Goal: Task Accomplishment & Management: Use online tool/utility

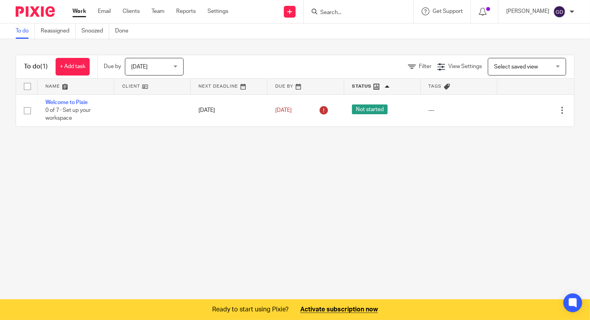
click at [475, 11] on div at bounding box center [484, 11] width 27 height 23
click at [480, 13] on icon at bounding box center [483, 12] width 8 height 8
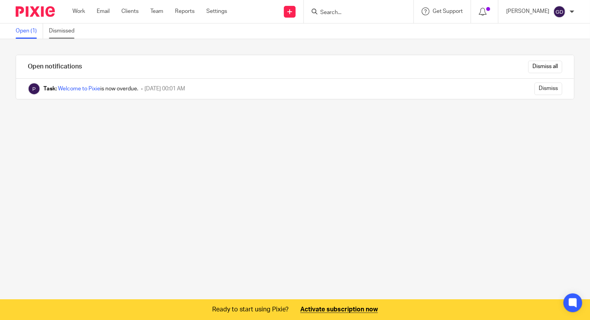
click at [72, 30] on link "Dismissed" at bounding box center [64, 31] width 31 height 15
click at [81, 10] on link "Work" at bounding box center [78, 11] width 13 height 8
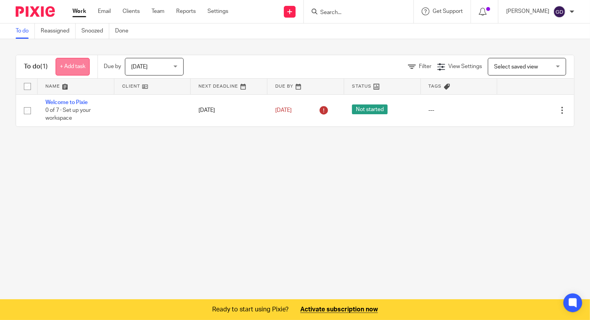
click at [86, 63] on link "+ Add task" at bounding box center [73, 67] width 34 height 18
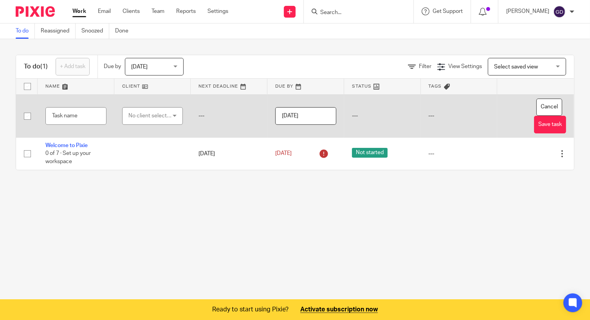
click at [131, 116] on div "No client selected" at bounding box center [149, 116] width 43 height 16
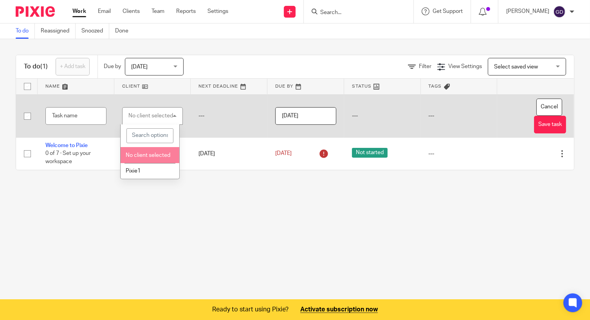
click at [214, 112] on td "---" at bounding box center [229, 115] width 77 height 43
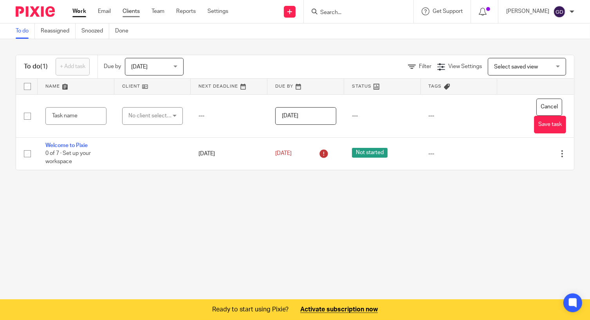
click at [131, 11] on link "Clients" at bounding box center [131, 11] width 17 height 8
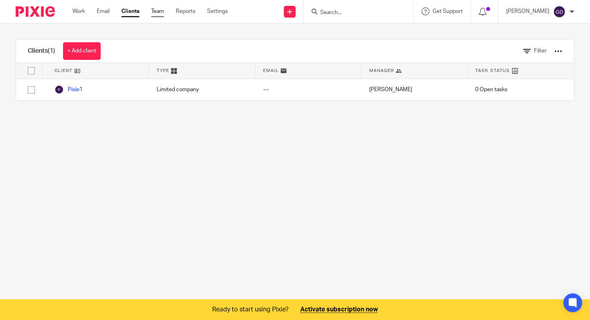
click at [162, 11] on link "Team" at bounding box center [157, 11] width 13 height 8
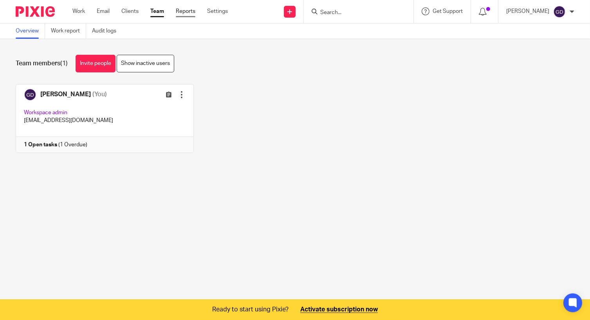
click at [183, 15] on link "Reports" at bounding box center [186, 11] width 20 height 8
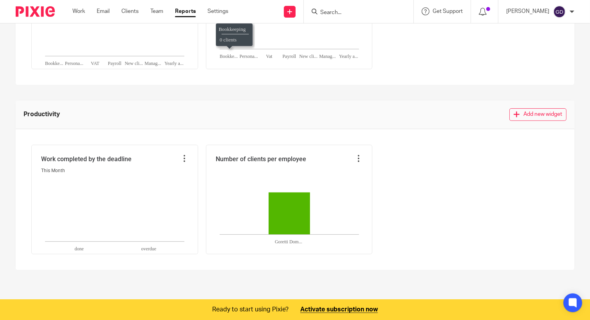
scroll to position [281, 0]
click at [516, 119] on button "Add new widget" at bounding box center [538, 115] width 57 height 13
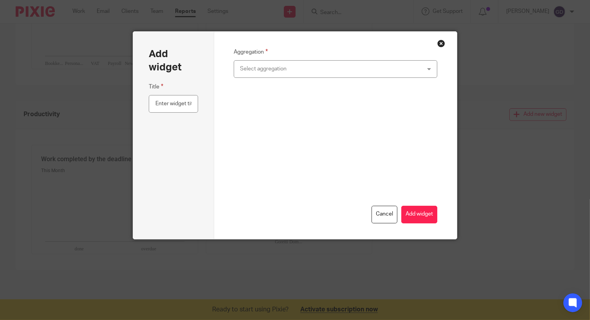
click at [303, 78] on div "Select aggregation" at bounding box center [336, 69] width 204 height 18
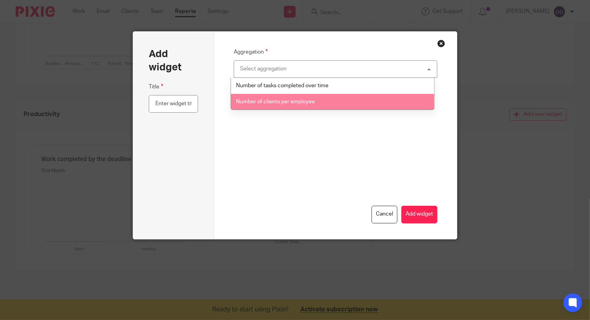
click at [305, 101] on span "Number of clients per employee" at bounding box center [275, 101] width 79 height 5
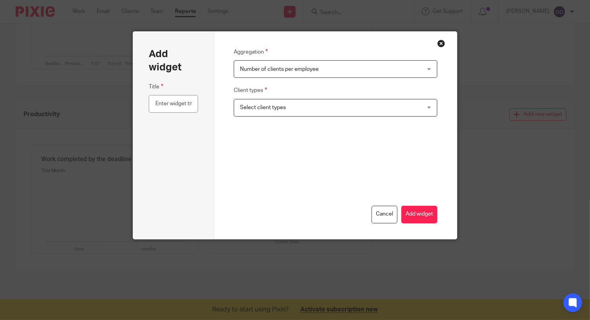
click at [438, 45] on button "Close modal" at bounding box center [442, 44] width 8 height 8
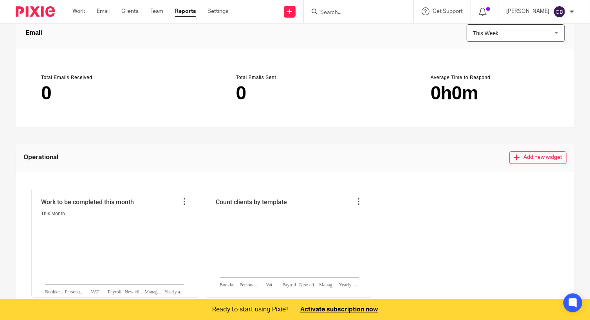
scroll to position [45, 0]
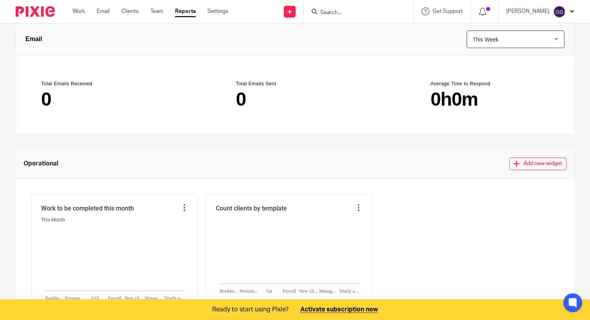
click at [523, 161] on button "Add new widget" at bounding box center [538, 164] width 57 height 13
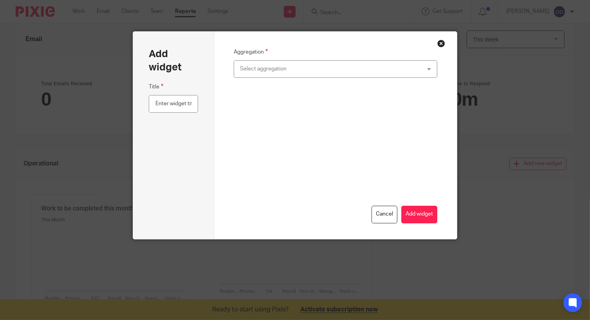
click at [389, 71] on div "Select aggregation" at bounding box center [319, 69] width 158 height 16
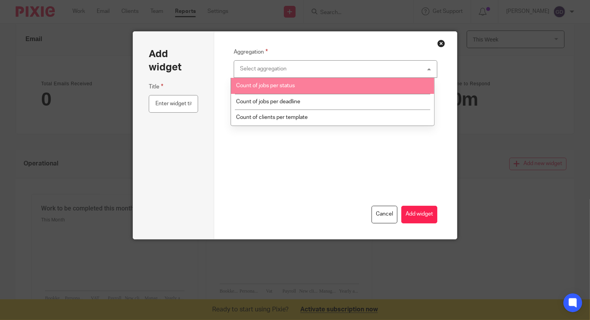
click at [439, 46] on button "Close modal" at bounding box center [442, 44] width 8 height 8
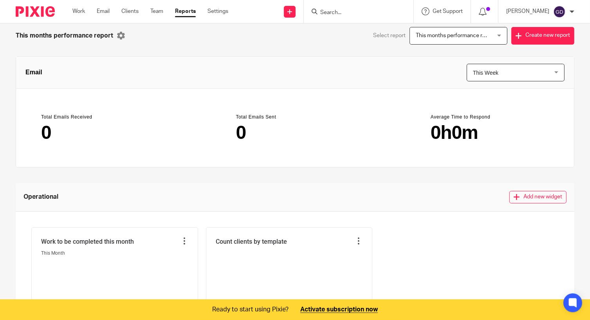
scroll to position [6, 0]
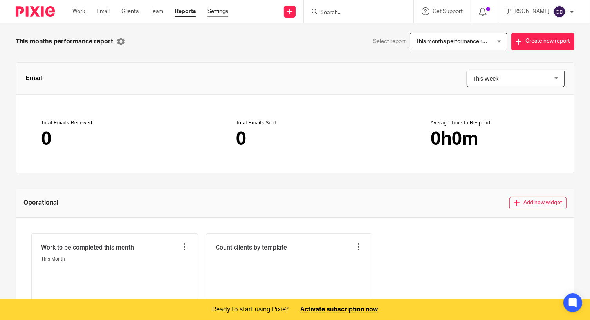
click at [225, 11] on link "Settings" at bounding box center [218, 11] width 21 height 8
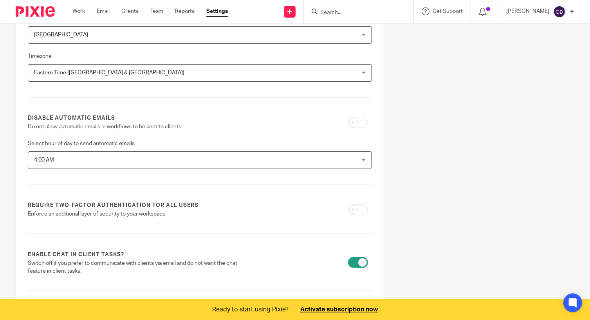
scroll to position [157, 0]
